Goal: Information Seeking & Learning: Learn about a topic

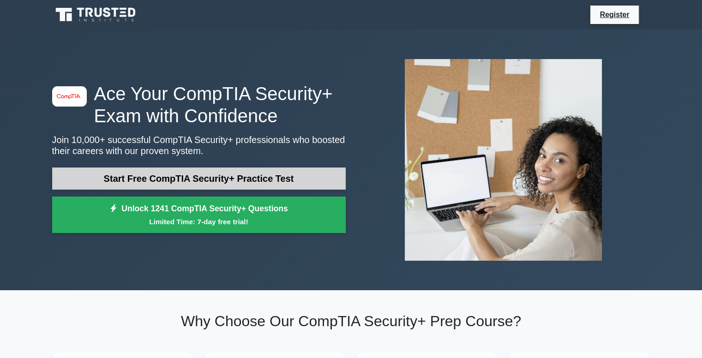
click at [269, 179] on link "Start Free CompTIA Security+ Practice Test" at bounding box center [198, 178] width 293 height 22
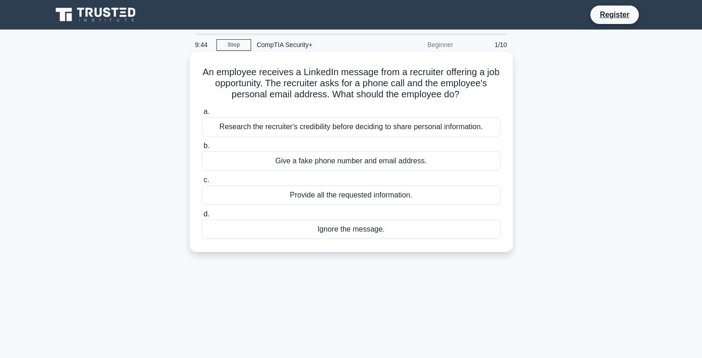
click at [399, 131] on div "Research the recruiter's credibility before deciding to share personal informat…" at bounding box center [351, 126] width 299 height 19
click at [202, 115] on input "a. Research the recruiter's credibility before deciding to share personal infor…" at bounding box center [202, 112] width 0 height 6
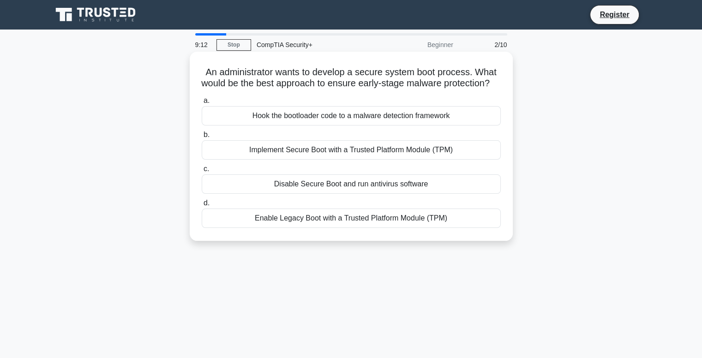
click at [319, 160] on div "Implement Secure Boot with a Trusted Platform Module (TPM)" at bounding box center [351, 149] width 299 height 19
click at [202, 138] on input "b. Implement Secure Boot with a Trusted Platform Module (TPM)" at bounding box center [202, 135] width 0 height 6
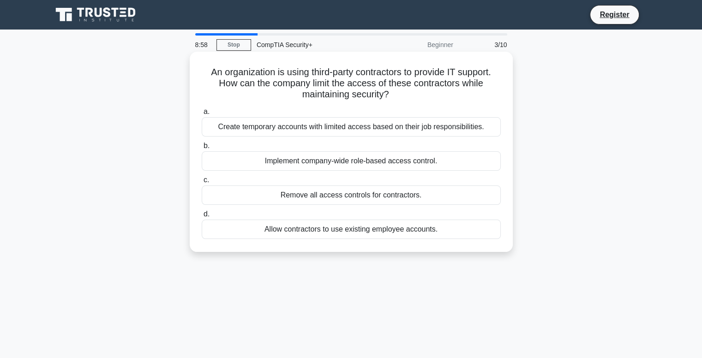
click at [380, 161] on div "Implement company-wide role-based access control." at bounding box center [351, 160] width 299 height 19
click at [202, 149] on input "b. Implement company-wide role-based access control." at bounding box center [202, 146] width 0 height 6
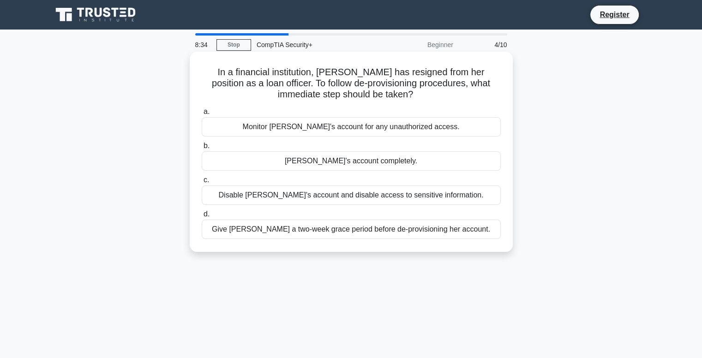
click at [385, 195] on div "Disable Alice's account and disable access to sensitive information." at bounding box center [351, 194] width 299 height 19
click at [202, 183] on input "c. Disable Alice's account and disable access to sensitive information." at bounding box center [202, 180] width 0 height 6
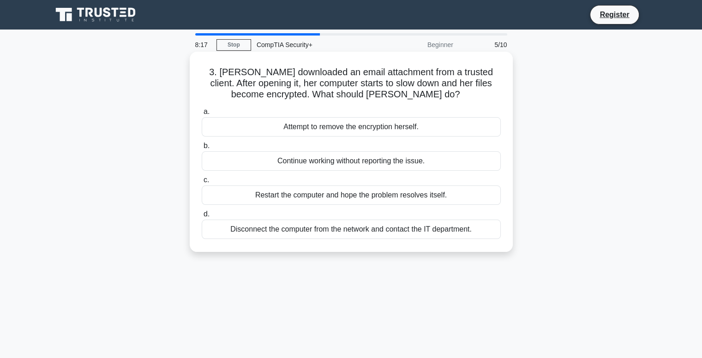
click at [374, 231] on div "Disconnect the computer from the network and contact the IT department." at bounding box center [351, 229] width 299 height 19
click at [202, 217] on input "d. Disconnect the computer from the network and contact the IT department." at bounding box center [202, 214] width 0 height 6
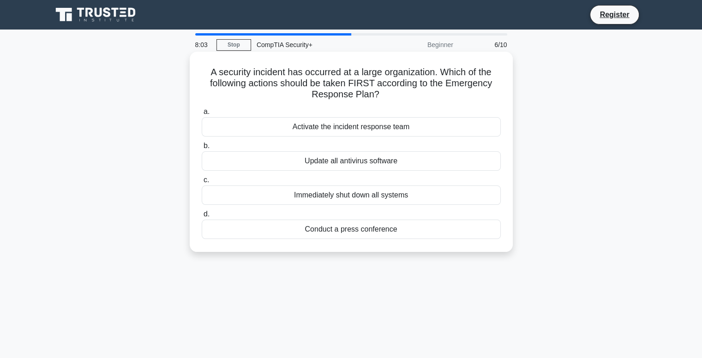
click at [393, 132] on div "Activate the incident response team" at bounding box center [351, 126] width 299 height 19
click at [202, 115] on input "a. Activate the incident response team" at bounding box center [202, 112] width 0 height 6
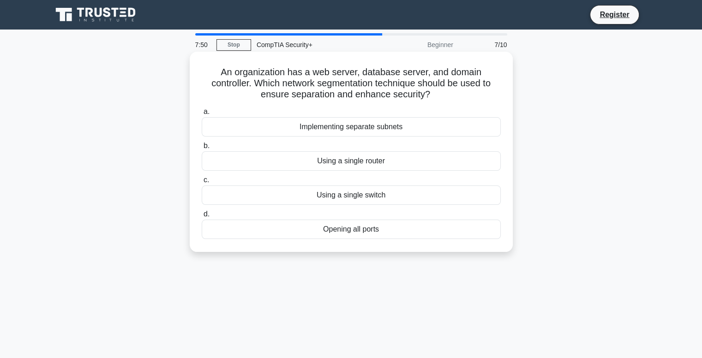
click at [396, 132] on div "Implementing separate subnets" at bounding box center [351, 126] width 299 height 19
click at [202, 115] on input "a. Implementing separate subnets" at bounding box center [202, 112] width 0 height 6
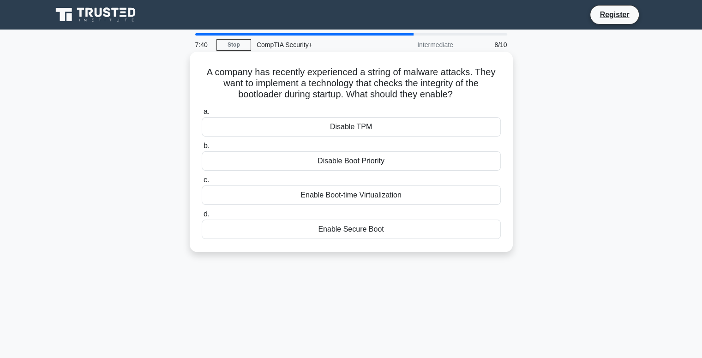
click at [372, 202] on div "Enable Boot-time Virtualization" at bounding box center [351, 194] width 299 height 19
click at [202, 183] on input "c. Enable Boot-time Virtualization" at bounding box center [202, 180] width 0 height 6
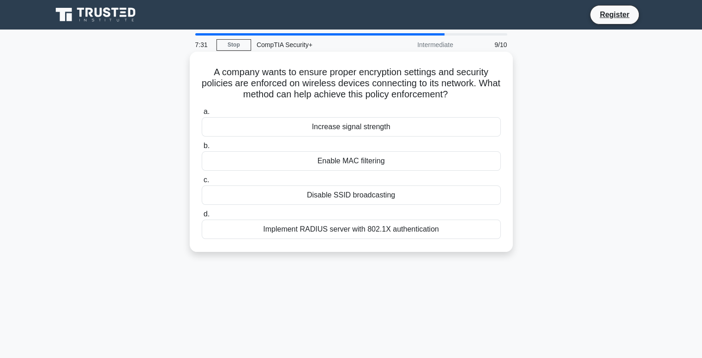
click at [376, 159] on div "Enable MAC filtering" at bounding box center [351, 160] width 299 height 19
click at [202, 149] on input "b. Enable MAC filtering" at bounding box center [202, 146] width 0 height 6
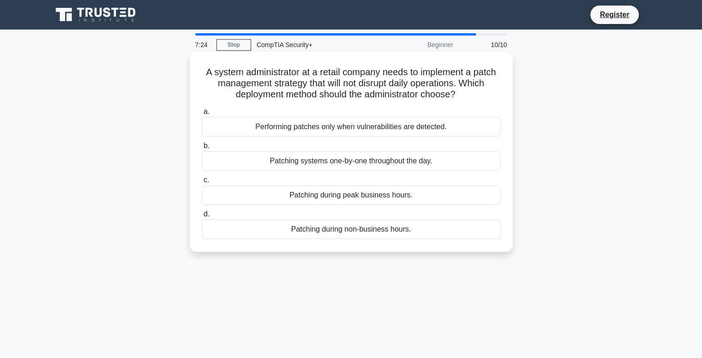
click at [373, 163] on div "Patching systems one-by-one throughout the day." at bounding box center [351, 160] width 299 height 19
click at [202, 149] on input "b. Patching systems one-by-one throughout the day." at bounding box center [202, 146] width 0 height 6
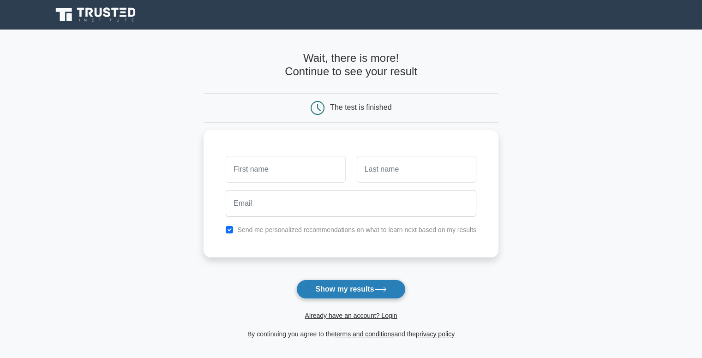
click at [364, 289] on button "Show my results" at bounding box center [350, 289] width 109 height 19
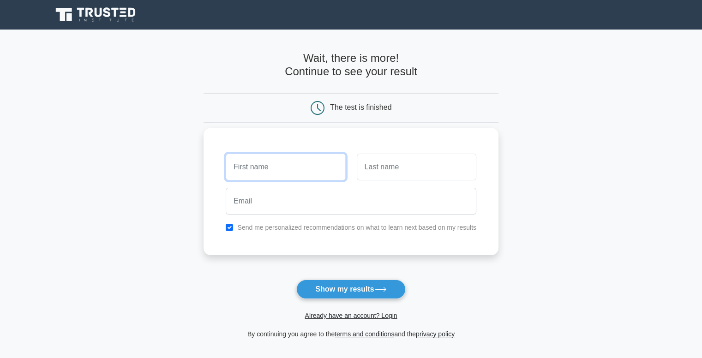
click at [292, 157] on input "text" at bounding box center [286, 167] width 120 height 27
type input "Abhishek"
click at [389, 170] on input "text" at bounding box center [417, 167] width 120 height 27
type input "Kumar"
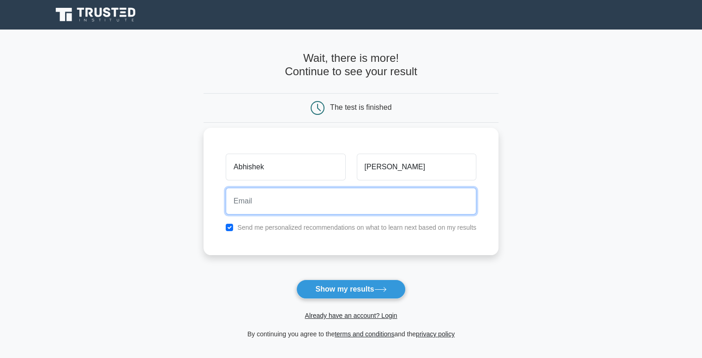
click at [286, 201] on input "email" at bounding box center [351, 201] width 251 height 27
type input "abhi002008@gmail.com"
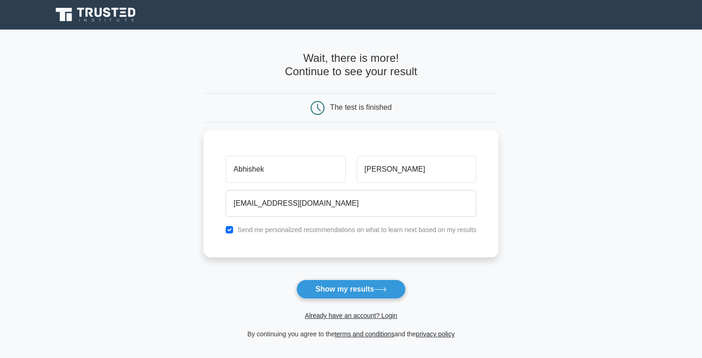
click at [355, 288] on button "Show my results" at bounding box center [350, 289] width 109 height 19
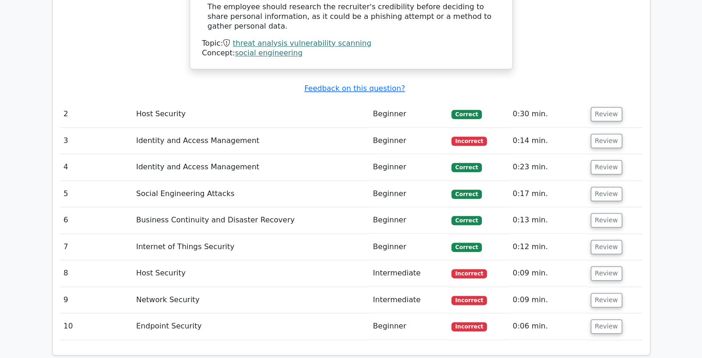
scroll to position [1061, 0]
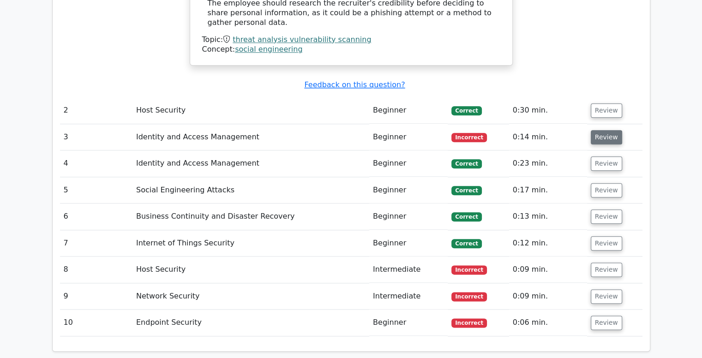
click at [604, 130] on button "Review" at bounding box center [606, 137] width 31 height 14
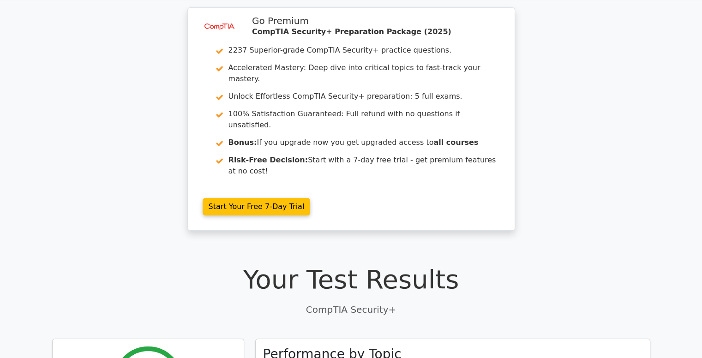
scroll to position [0, 0]
